Goal: Find specific page/section: Find specific page/section

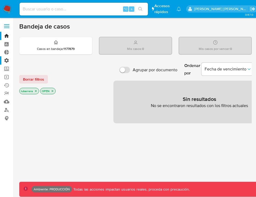
click at [10, 62] on label "Administración" at bounding box center [32, 60] width 64 height 8
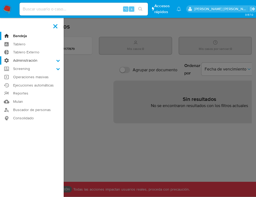
click at [0, 0] on input "Administración" at bounding box center [0, 0] width 0 height 0
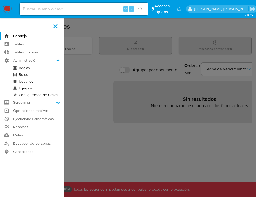
click at [25, 71] on link "Reglas" at bounding box center [32, 68] width 64 height 7
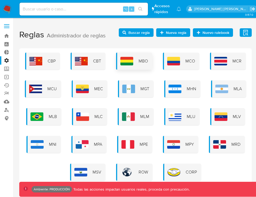
click at [141, 62] on span "MBO" at bounding box center [142, 61] width 9 height 6
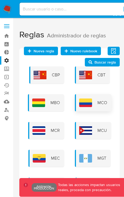
click at [94, 101] on div "MCO" at bounding box center [93, 102] width 36 height 17
